Goal: Check status: Check status

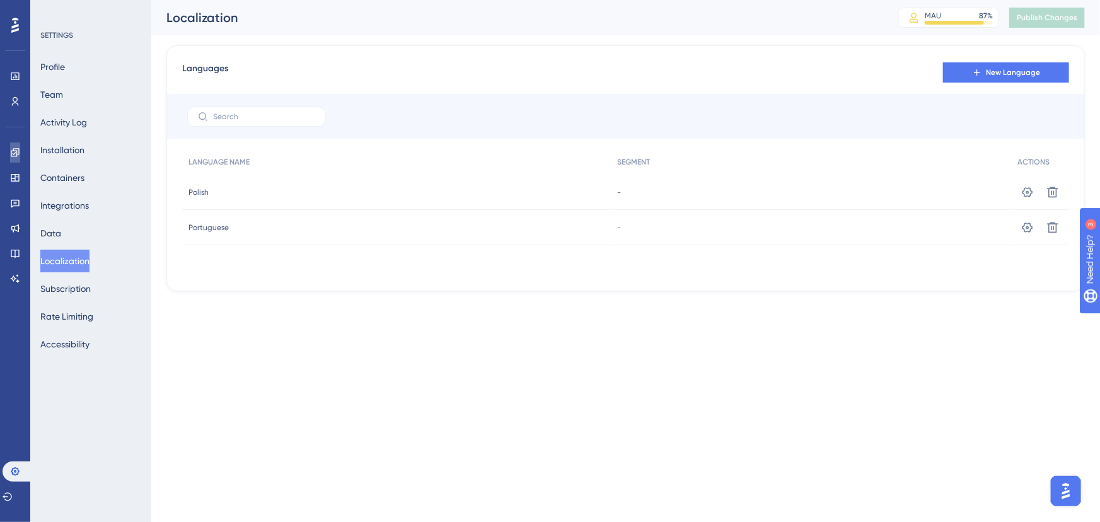
click at [13, 147] on icon at bounding box center [15, 152] width 10 height 10
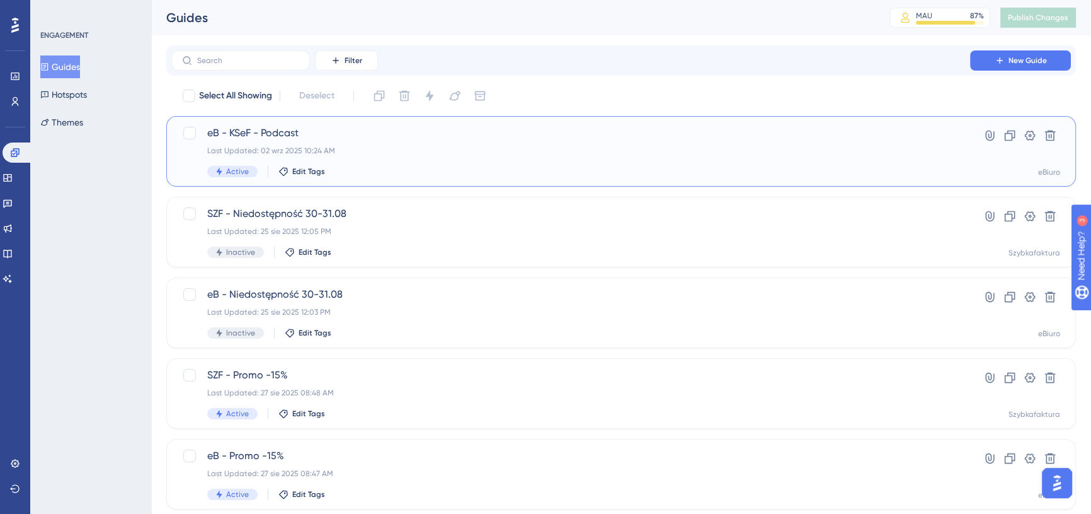
click at [340, 134] on span "eB - KSeF - Podcast" at bounding box center [570, 132] width 727 height 15
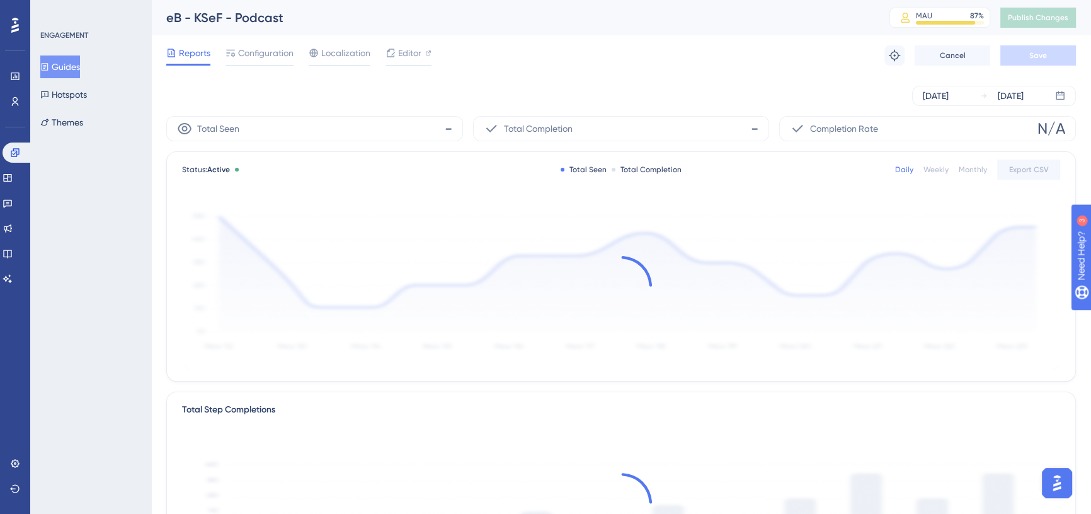
click at [268, 88] on div "[DATE] [DATE]" at bounding box center [621, 96] width 910 height 20
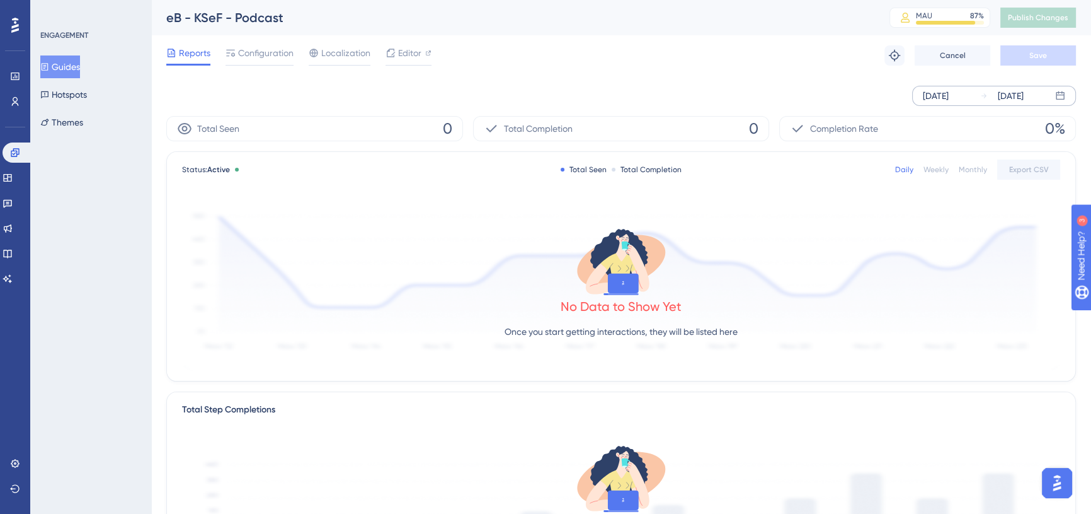
click at [918, 96] on div "[DATE] [DATE]" at bounding box center [995, 96] width 164 height 20
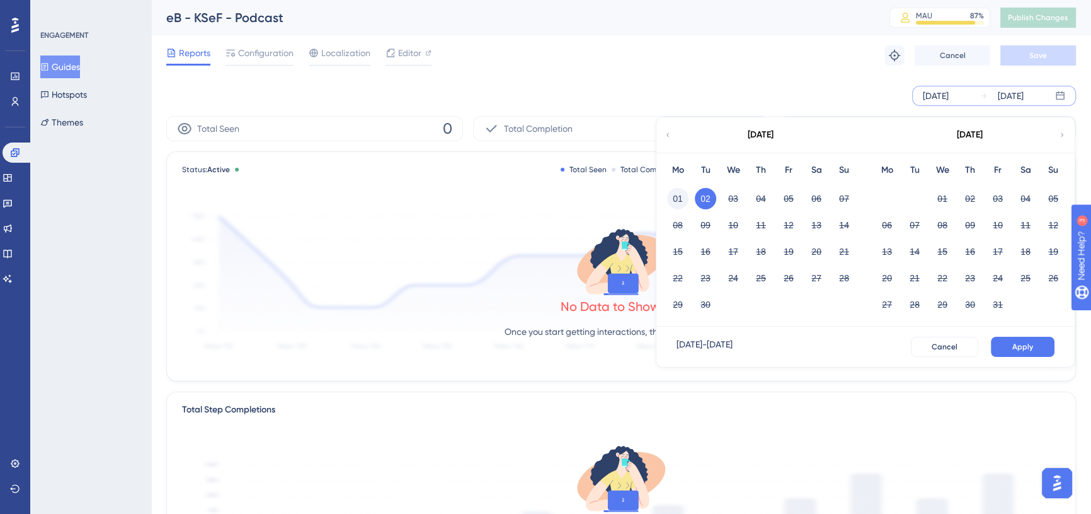
click at [676, 198] on button "01" at bounding box center [677, 198] width 21 height 21
click at [1010, 348] on button "Apply" at bounding box center [1023, 347] width 64 height 20
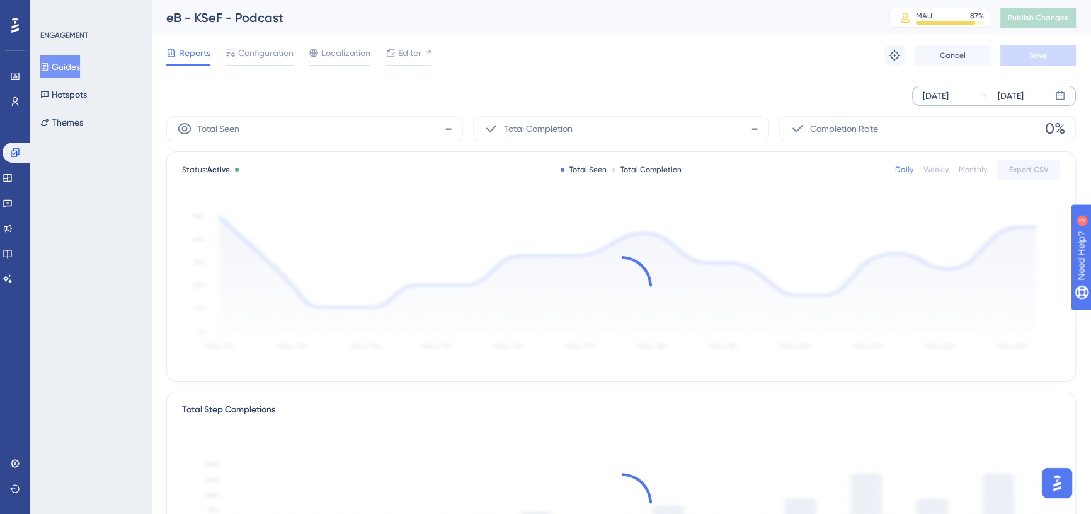
click at [809, 78] on div "[DATE] [DATE]" at bounding box center [621, 96] width 910 height 40
